Goal: Information Seeking & Learning: Learn about a topic

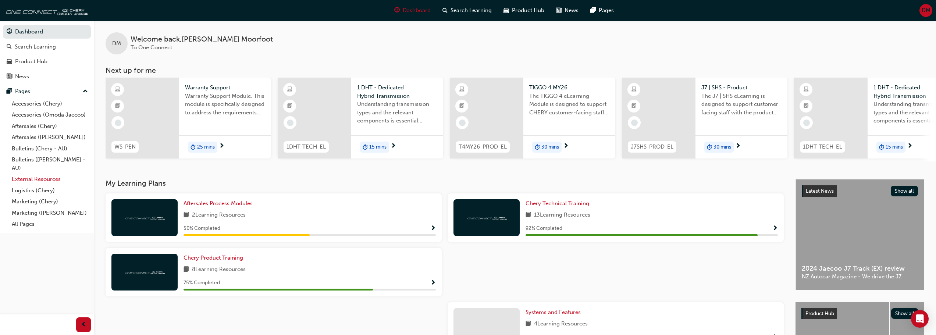
click at [45, 177] on link "External Resources" at bounding box center [50, 179] width 82 height 11
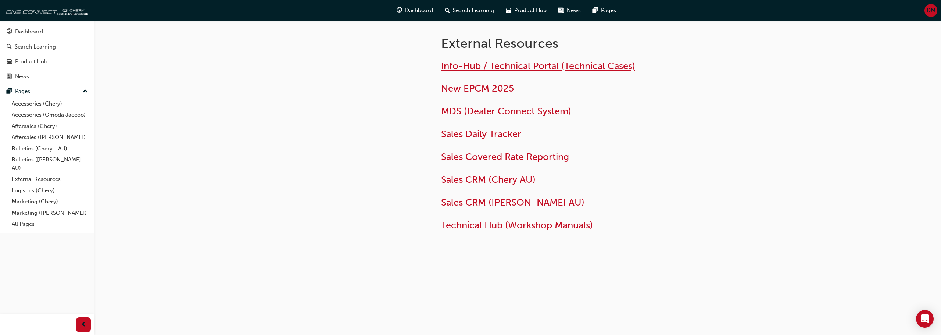
click at [527, 67] on span "Info-Hub / Technical Portal (Technical Cases)" at bounding box center [538, 65] width 194 height 11
